Goal: Task Accomplishment & Management: Complete application form

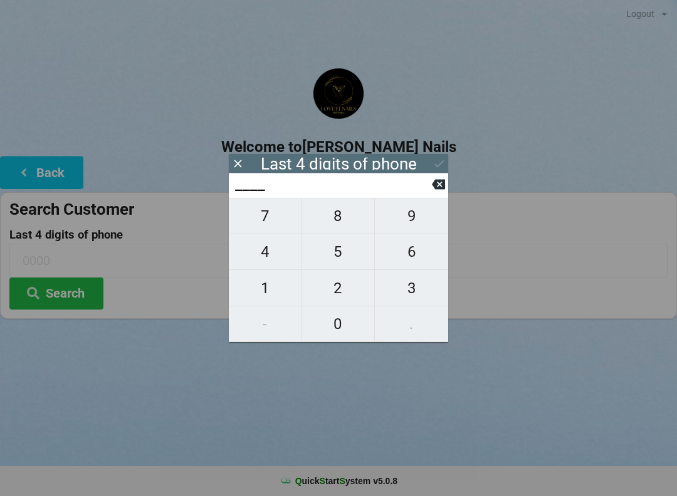
click at [331, 220] on span "8" at bounding box center [338, 216] width 73 height 26
type input "8___"
click at [332, 292] on span "2" at bounding box center [338, 288] width 73 height 26
type input "82__"
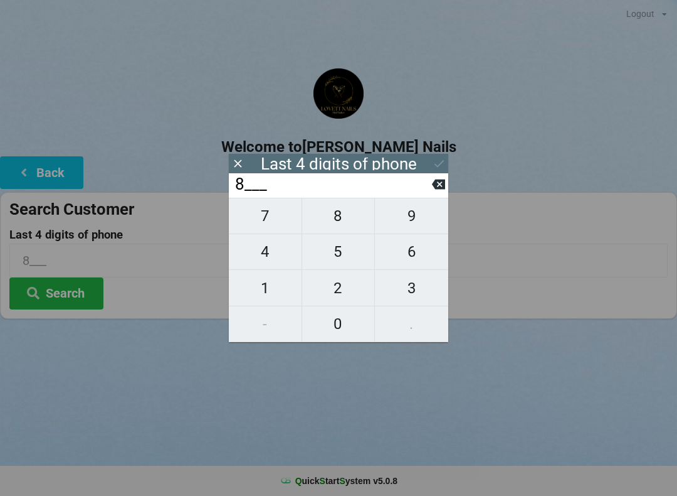
type input "82__"
click at [410, 289] on span "3" at bounding box center [411, 288] width 73 height 26
type input "823_"
click at [241, 161] on icon at bounding box center [237, 163] width 13 height 13
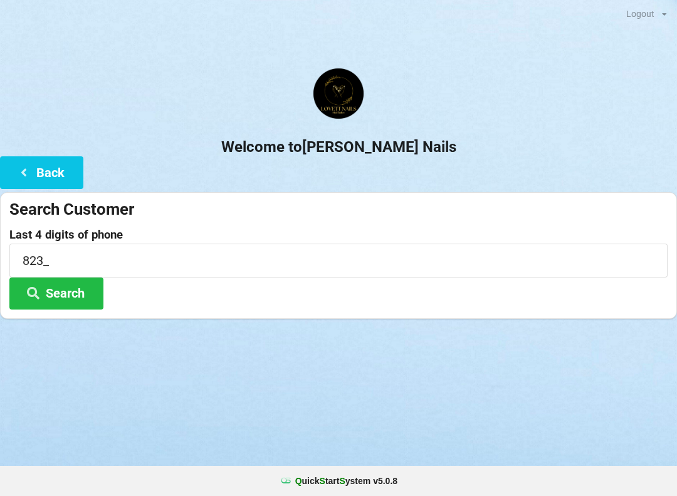
click at [34, 167] on button "Back" at bounding box center [41, 172] width 83 height 32
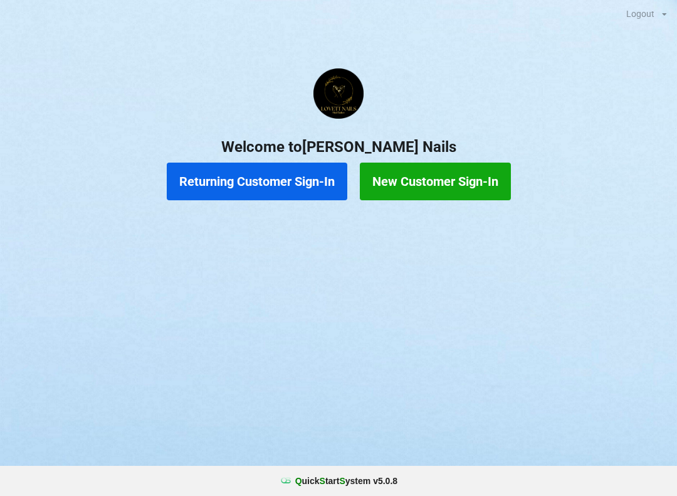
click at [485, 175] on button "New Customer Sign-In" at bounding box center [435, 181] width 151 height 38
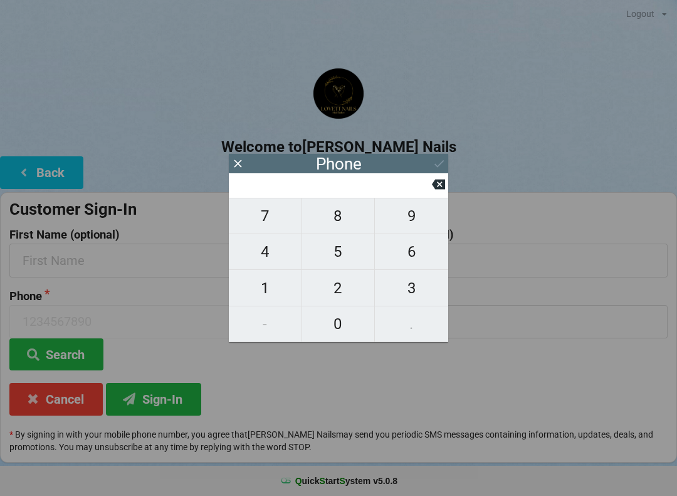
click at [335, 229] on span "8" at bounding box center [338, 216] width 73 height 26
type input "8"
click at [407, 291] on span "3" at bounding box center [411, 288] width 73 height 26
type input "83"
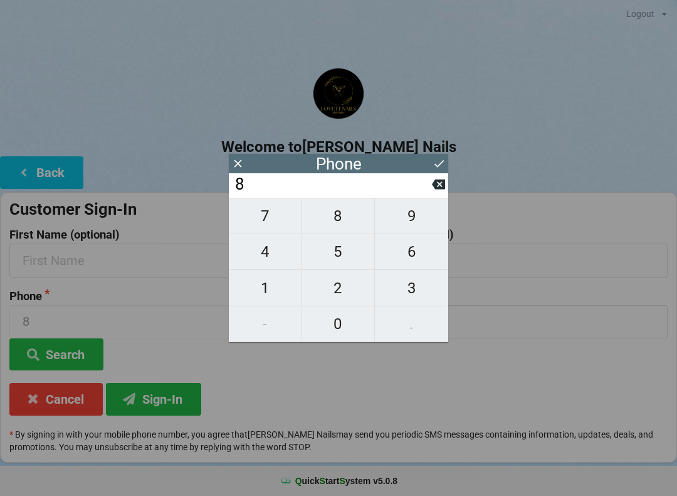
type input "83"
click at [339, 288] on span "2" at bounding box center [338, 288] width 73 height 26
type input "832"
click at [400, 225] on span "9" at bounding box center [411, 216] width 73 height 26
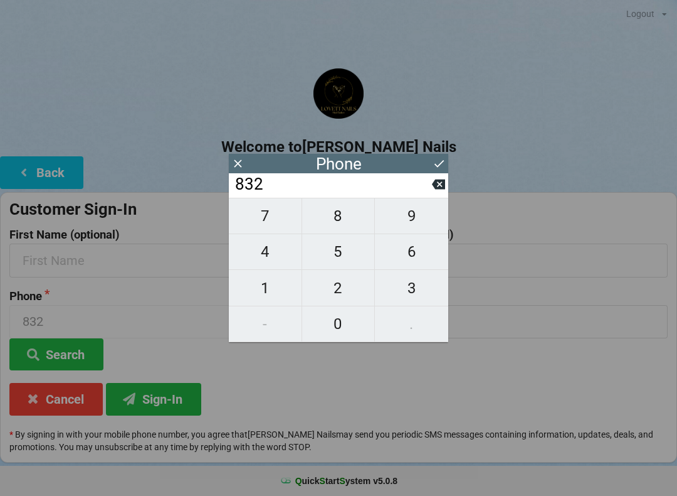
type input "8329"
click at [401, 222] on span "9" at bounding box center [411, 216] width 73 height 26
type input "83299"
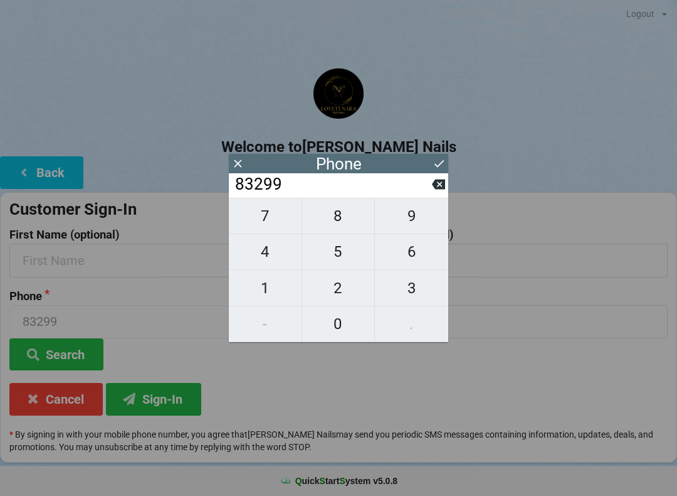
click at [263, 223] on span "7" at bounding box center [265, 216] width 73 height 26
type input "832997"
click at [263, 295] on span "1" at bounding box center [265, 288] width 73 height 26
type input "8329971"
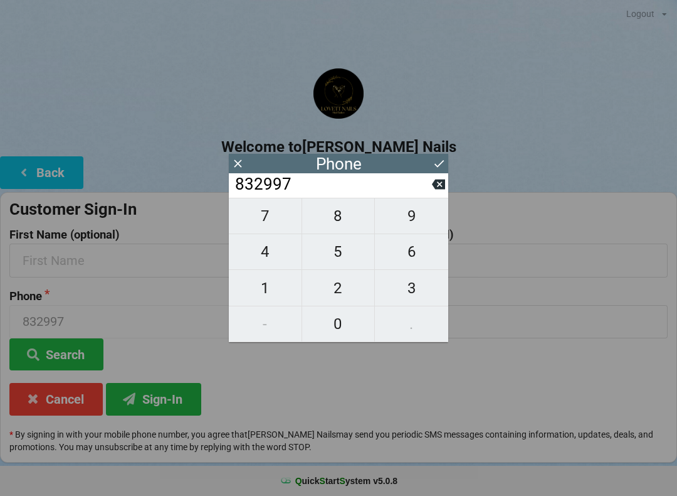
type input "8329971"
click at [265, 255] on span "4" at bounding box center [265, 251] width 73 height 26
type input "83299714"
click at [332, 288] on span "2" at bounding box center [338, 288] width 73 height 26
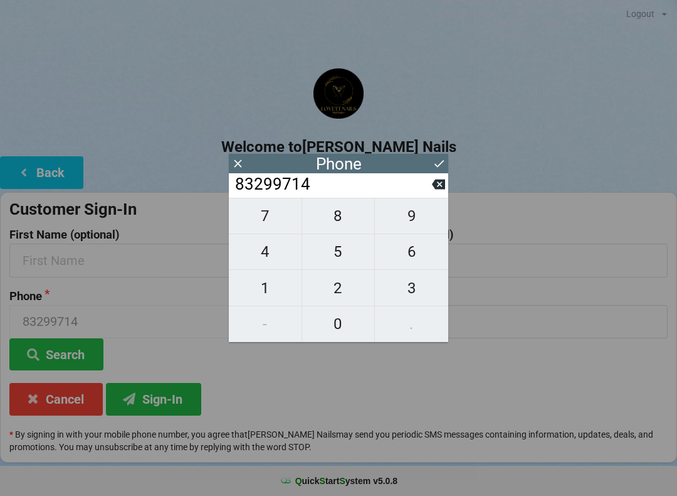
type input "832997142"
click at [262, 256] on span "4" at bounding box center [265, 251] width 73 height 26
type input "8329971424"
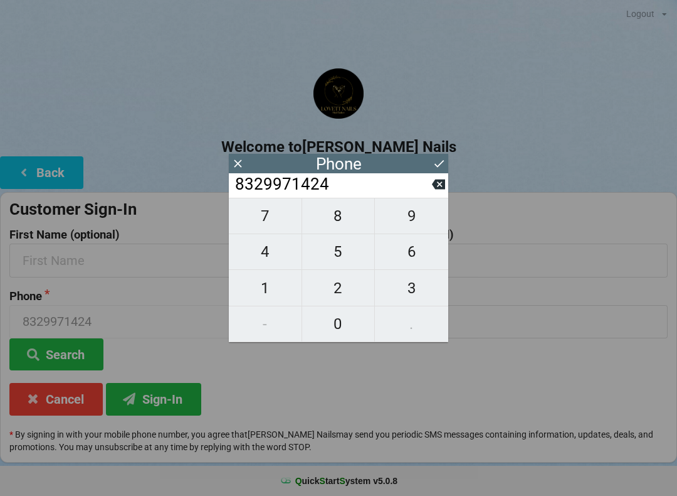
click at [442, 161] on icon at bounding box center [439, 163] width 13 height 13
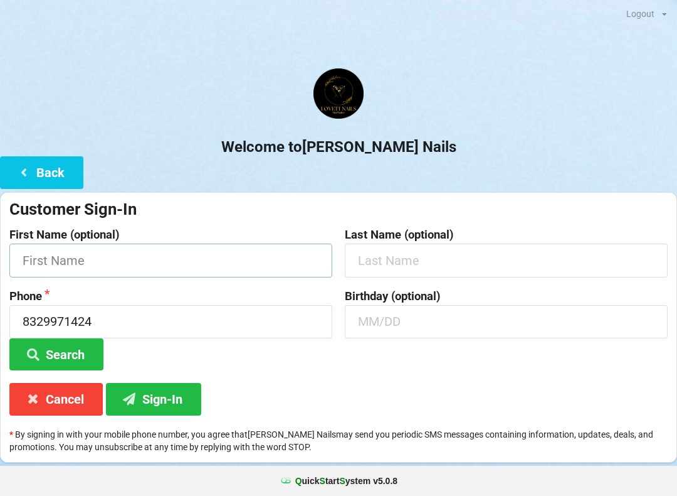
click at [120, 246] on input "text" at bounding box center [170, 259] width 323 height 33
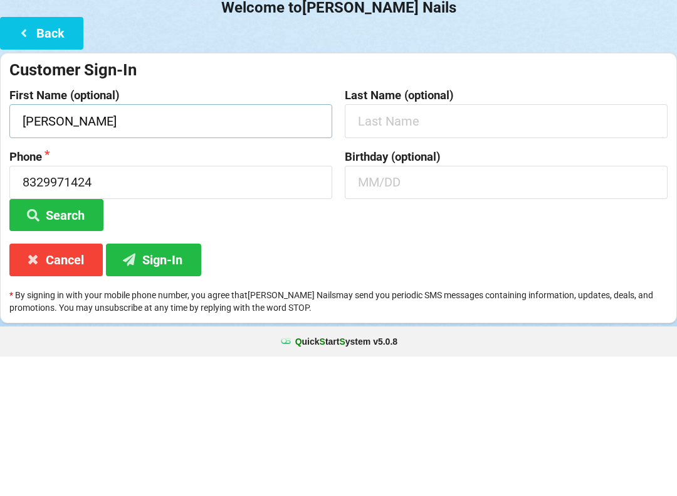
type input "[PERSON_NAME]"
click at [433, 243] on input "text" at bounding box center [506, 259] width 323 height 33
type input "[PERSON_NAME]"
click at [386, 305] on input "text" at bounding box center [506, 321] width 323 height 33
type input "04/09"
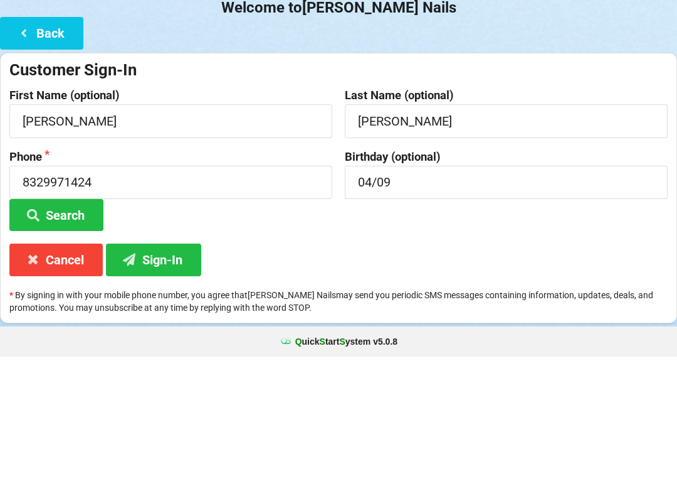
click at [72, 338] on button "Search" at bounding box center [56, 354] width 94 height 32
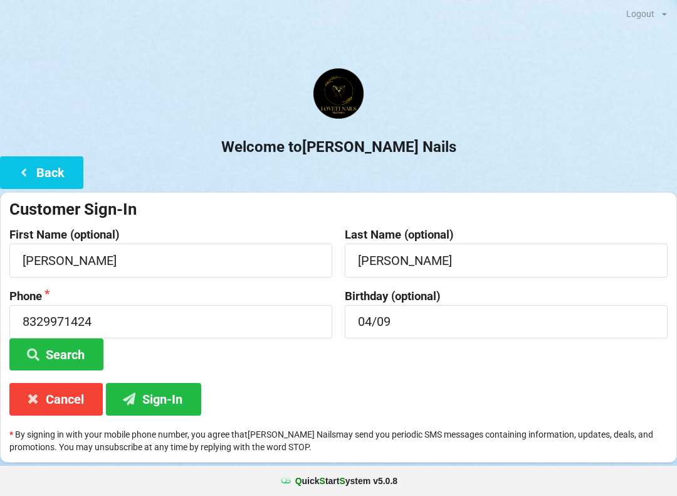
click at [163, 398] on button "Sign-In" at bounding box center [153, 399] width 95 height 32
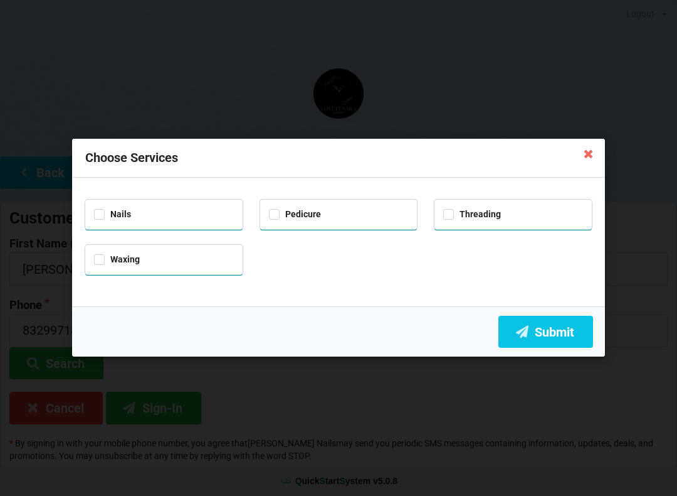
click at [123, 218] on div "Nails" at bounding box center [164, 213] width 140 height 14
checkbox input "true"
click at [574, 343] on button "Submit" at bounding box center [546, 331] width 95 height 32
